Goal: Navigation & Orientation: Find specific page/section

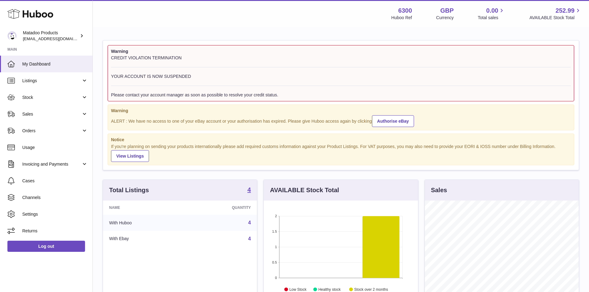
scroll to position [96, 154]
click at [62, 80] on span "Listings" at bounding box center [51, 81] width 59 height 6
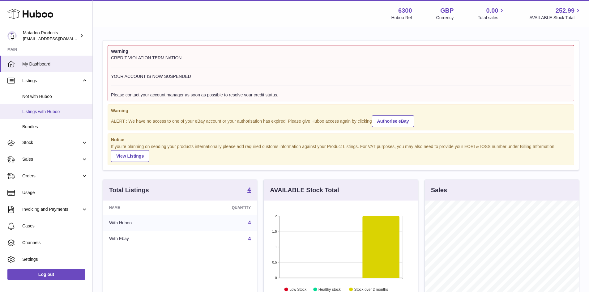
click at [57, 109] on span "Listings with Huboo" at bounding box center [54, 112] width 65 height 6
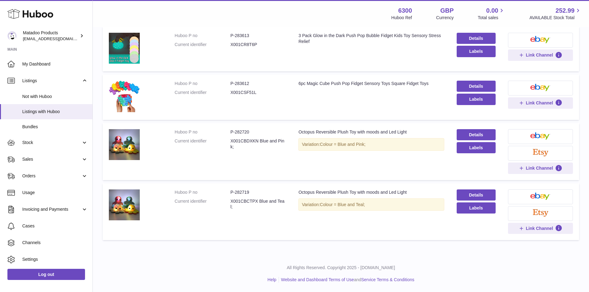
scroll to position [82, 0]
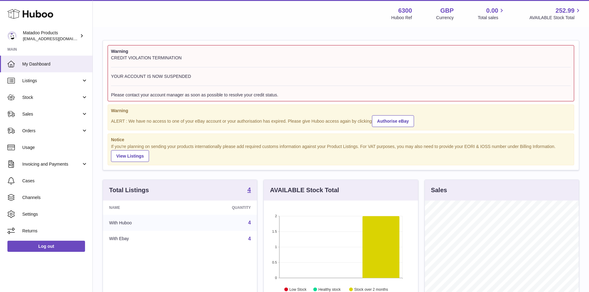
scroll to position [96, 154]
click at [43, 80] on span "Listings" at bounding box center [51, 81] width 59 height 6
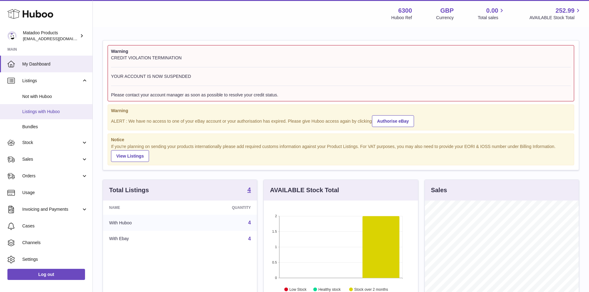
click at [46, 110] on span "Listings with Huboo" at bounding box center [54, 112] width 65 height 6
